Goal: Find specific page/section: Find specific page/section

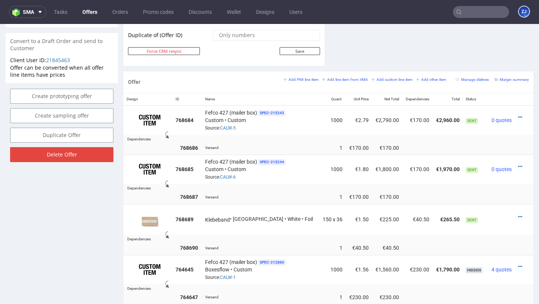
scroll to position [473, 0]
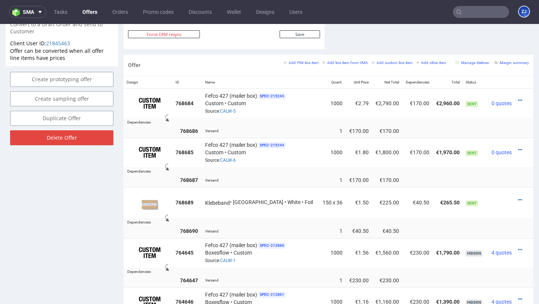
scroll to position [417, 0]
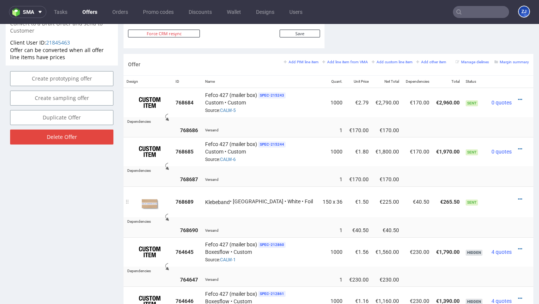
click at [517, 199] on div at bounding box center [521, 198] width 8 height 7
click at [518, 197] on icon at bounding box center [520, 198] width 4 height 5
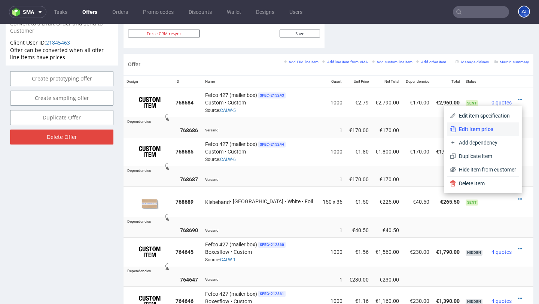
click at [494, 129] on span "Edit item price" at bounding box center [486, 128] width 60 height 7
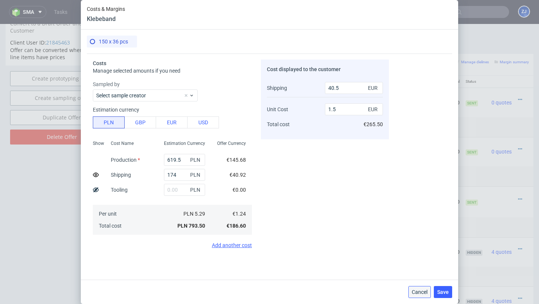
click at [420, 286] on button "Cancel" at bounding box center [419, 292] width 22 height 12
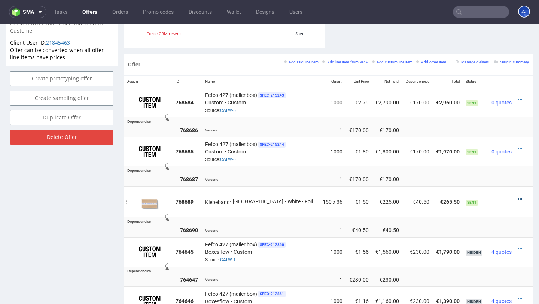
click at [518, 199] on icon at bounding box center [520, 198] width 4 height 5
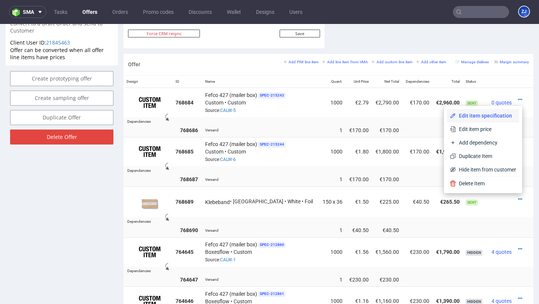
click at [493, 119] on li "Edit item specification" at bounding box center [483, 115] width 72 height 13
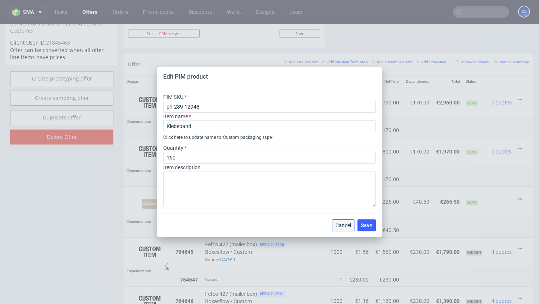
click at [341, 226] on span "Cancel" at bounding box center [343, 225] width 16 height 5
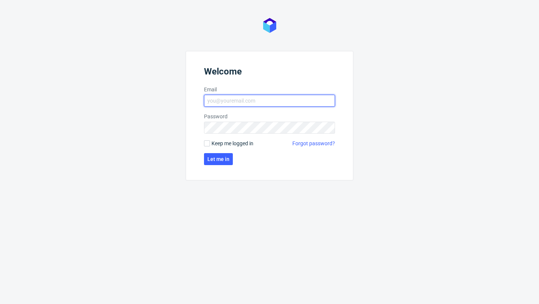
click at [243, 104] on input "Email" at bounding box center [269, 101] width 131 height 12
type input "zuzanna.jozefowicz@packhelp.com"
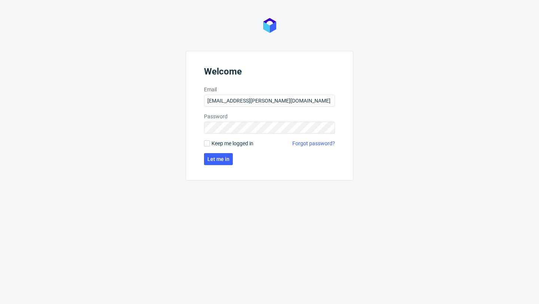
click at [242, 143] on span "Keep me logged in" at bounding box center [232, 143] width 42 height 7
click at [210, 143] on input "Keep me logged in" at bounding box center [207, 143] width 6 height 6
checkbox input "true"
click at [223, 157] on span "Let me in" at bounding box center [218, 158] width 22 height 5
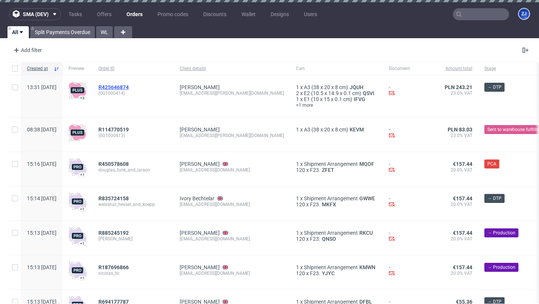
click at [122, 86] on span "R425646874" at bounding box center [113, 87] width 30 height 6
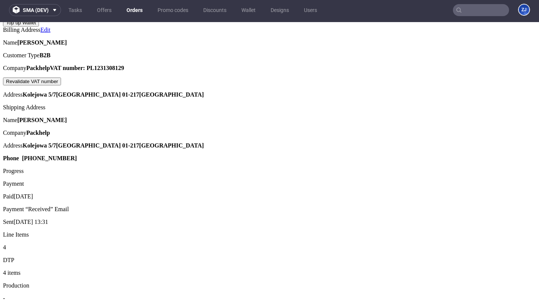
scroll to position [551, 0]
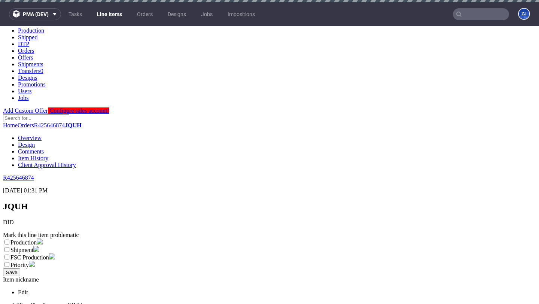
scroll to position [6, 0]
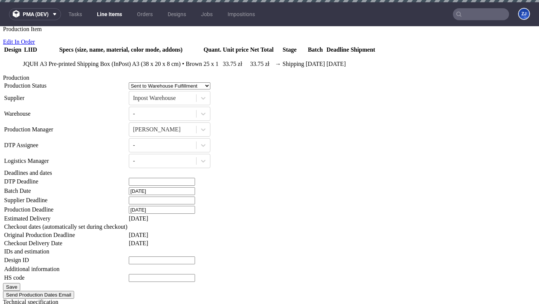
scroll to position [556, 0]
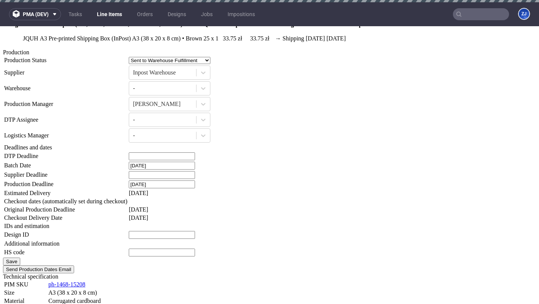
scroll to position [663, 0]
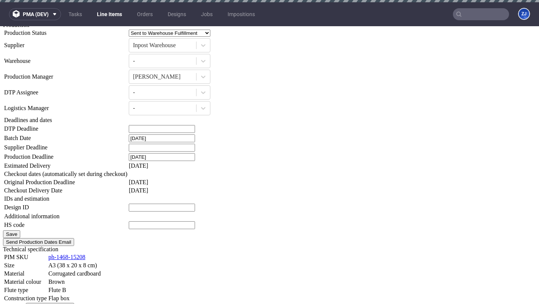
scroll to position [671, 0]
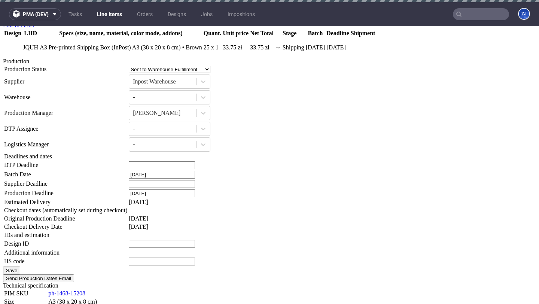
scroll to position [658, 0]
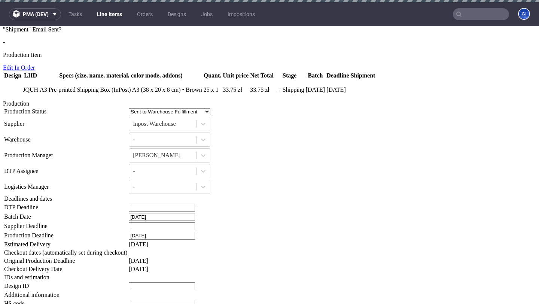
scroll to position [762, 0]
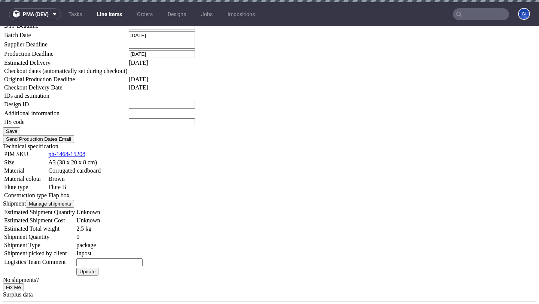
scroll to position [759, 0]
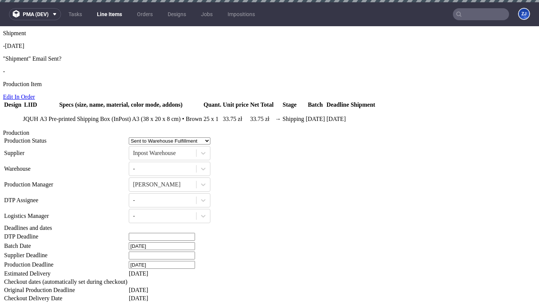
scroll to position [698, 0]
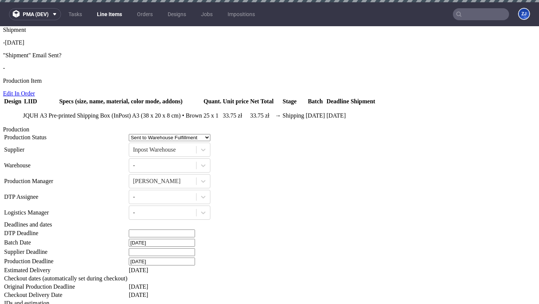
scroll to position [749, 0]
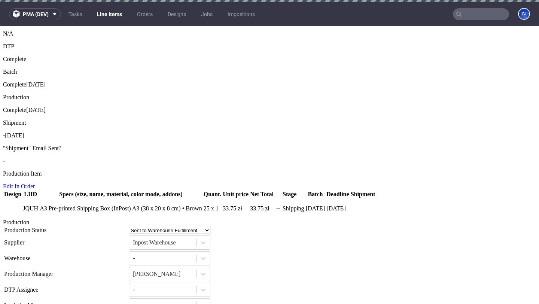
scroll to position [635, 0]
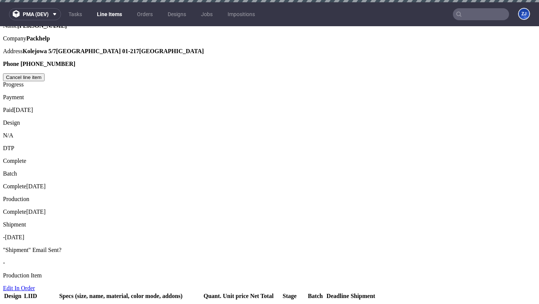
scroll to position [609, 0]
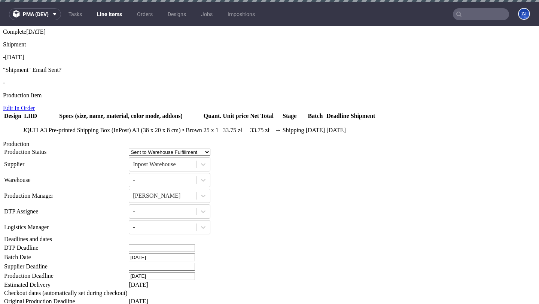
scroll to position [739, 0]
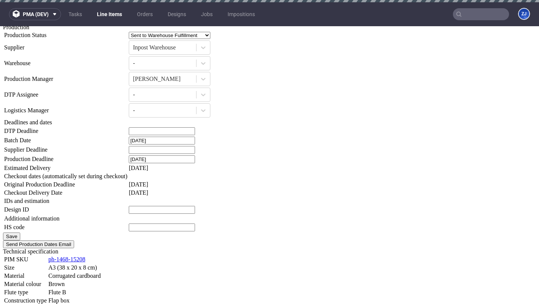
scroll to position [717, 0]
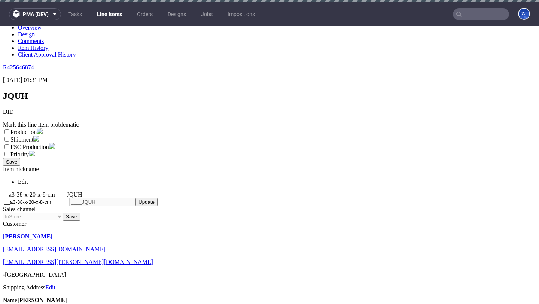
scroll to position [0, 0]
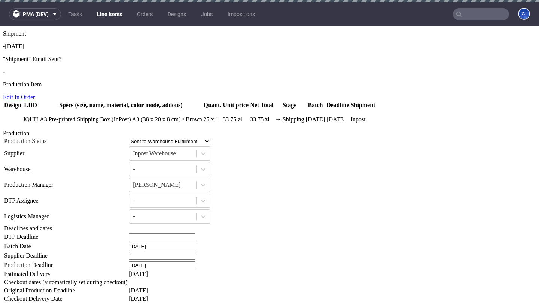
scroll to position [740, 0]
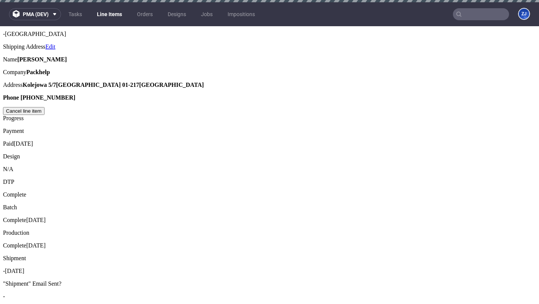
scroll to position [343, 0]
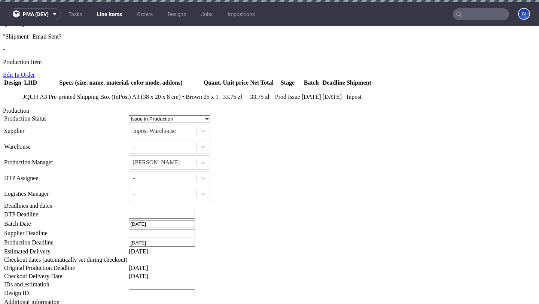
scroll to position [669, 0]
